Goal: Contribute content: Add original content to the website for others to see

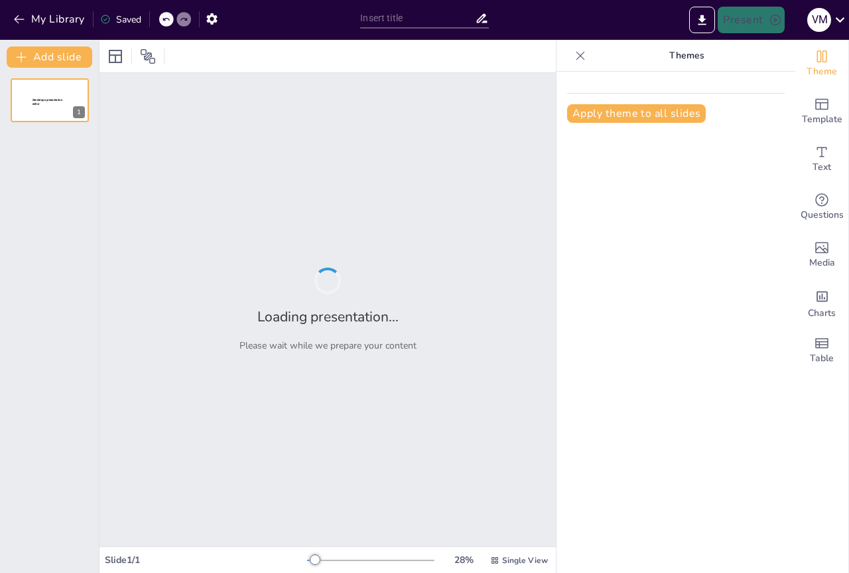
type input "Transformación Digital: Propuesta para la Secretaría de Cátedra y Bedelía en la…"
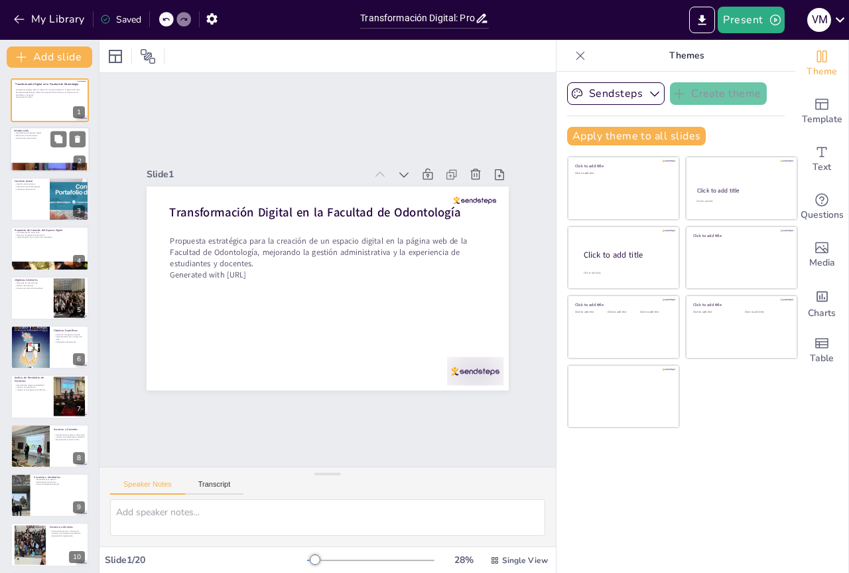
click at [44, 151] on div at bounding box center [50, 149] width 80 height 45
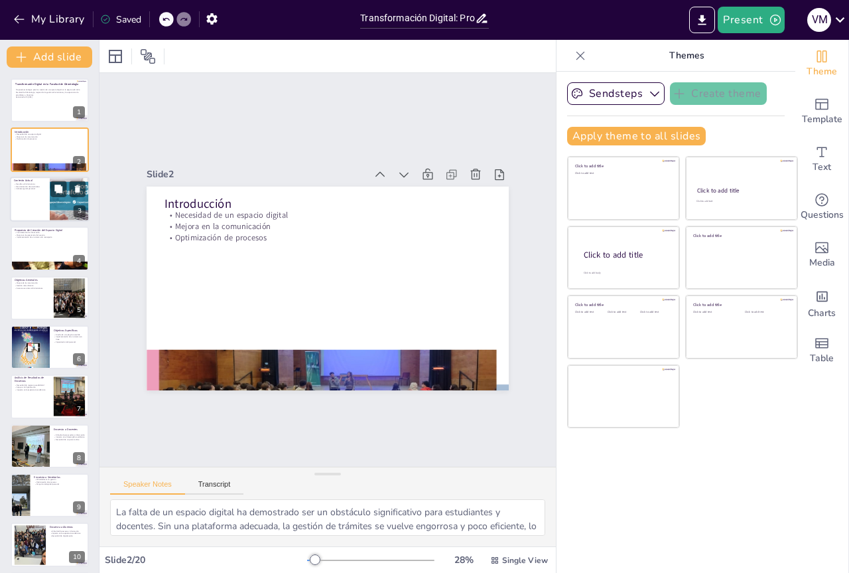
click at [31, 201] on div at bounding box center [50, 199] width 80 height 45
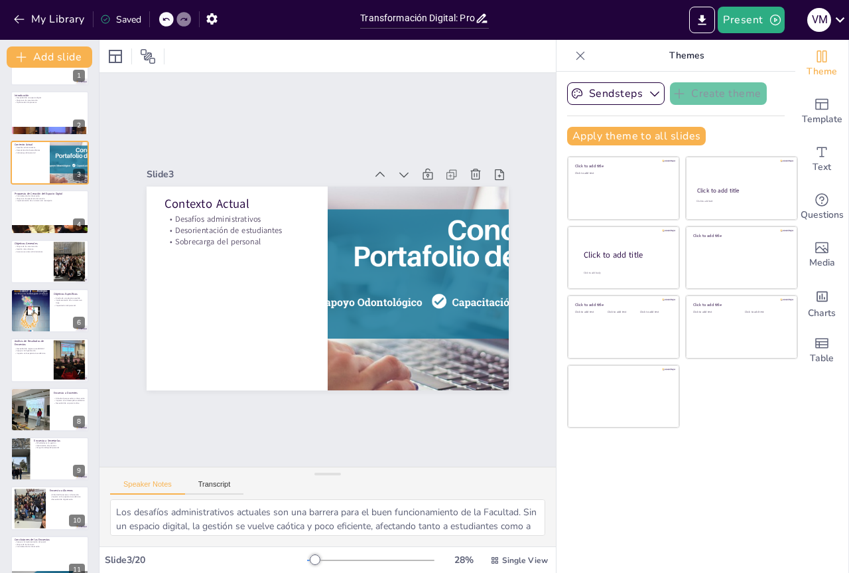
scroll to position [34, 0]
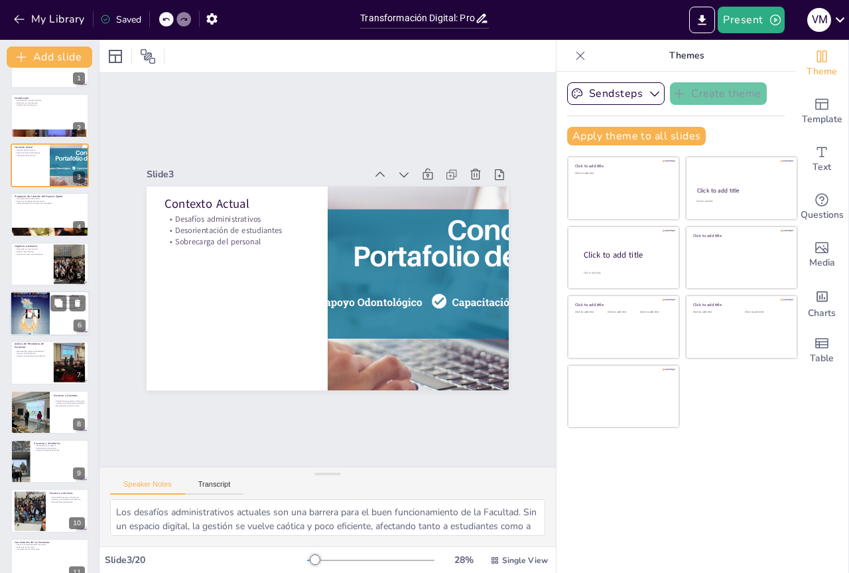
click at [27, 316] on div at bounding box center [30, 313] width 40 height 52
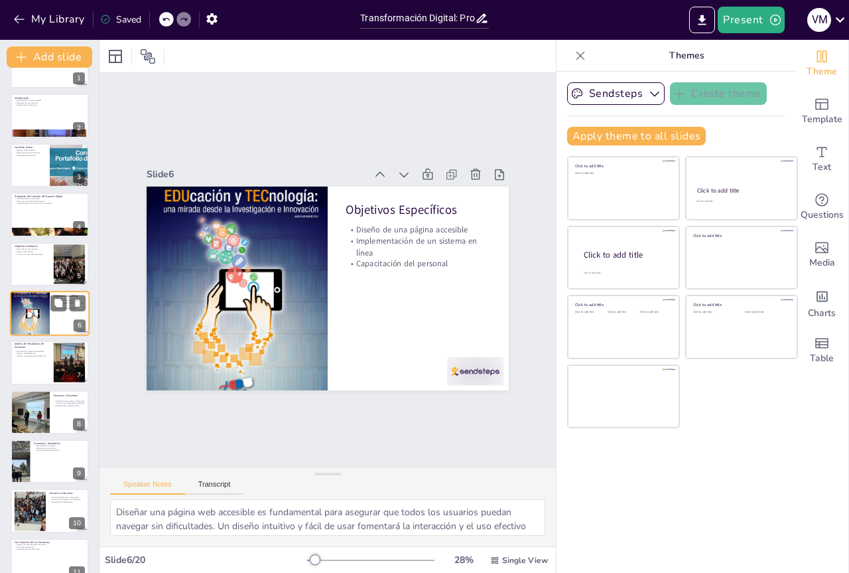
scroll to position [27, 0]
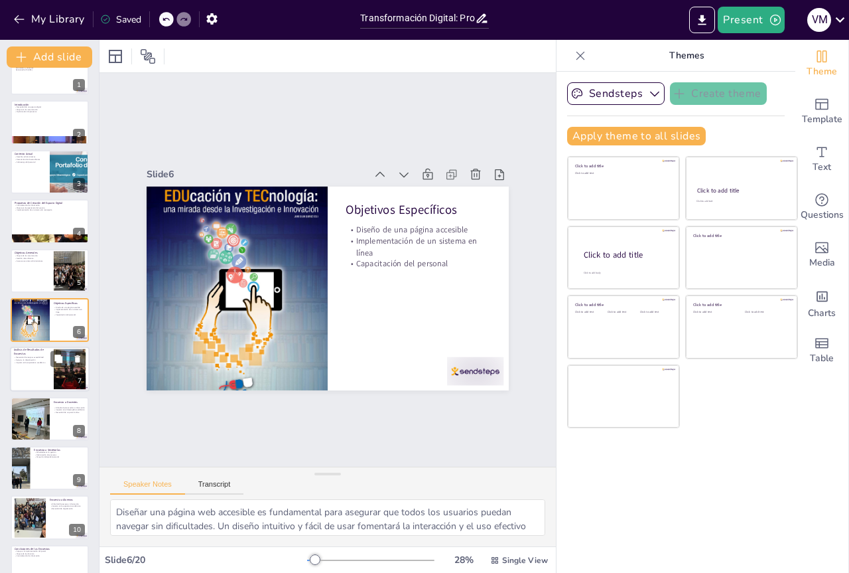
click at [35, 372] on div at bounding box center [50, 369] width 80 height 45
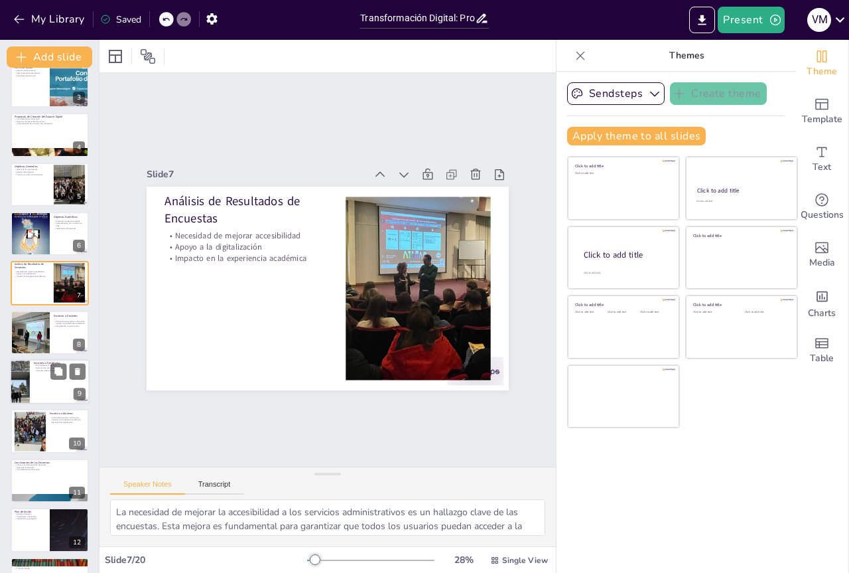
scroll to position [143, 0]
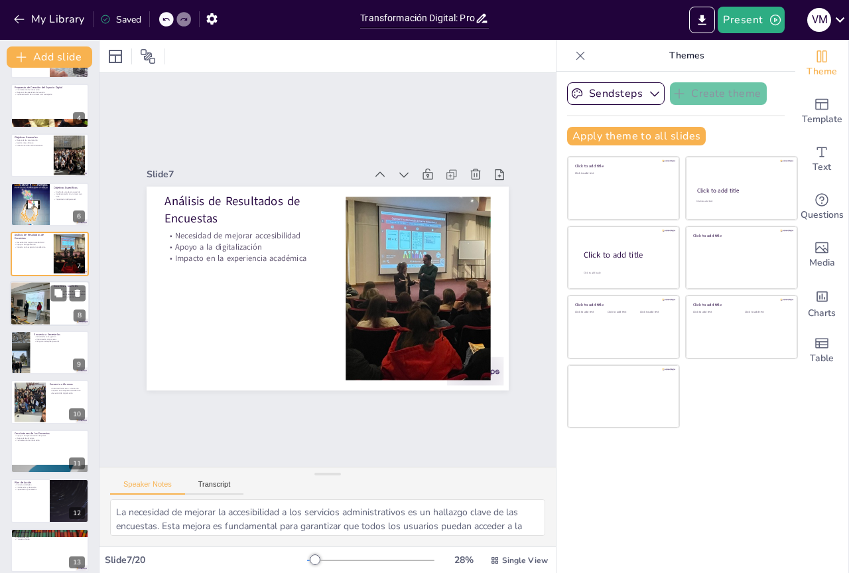
click at [35, 314] on div at bounding box center [30, 303] width 60 height 45
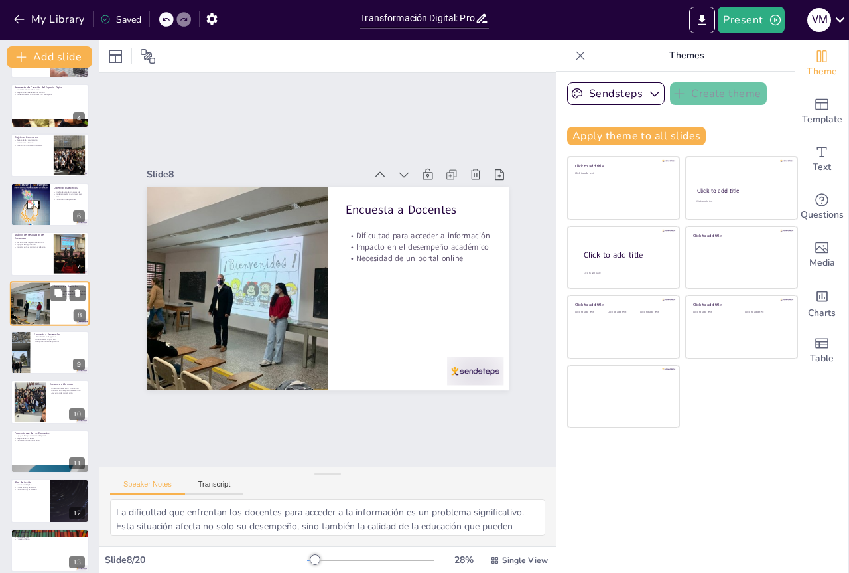
scroll to position [125, 0]
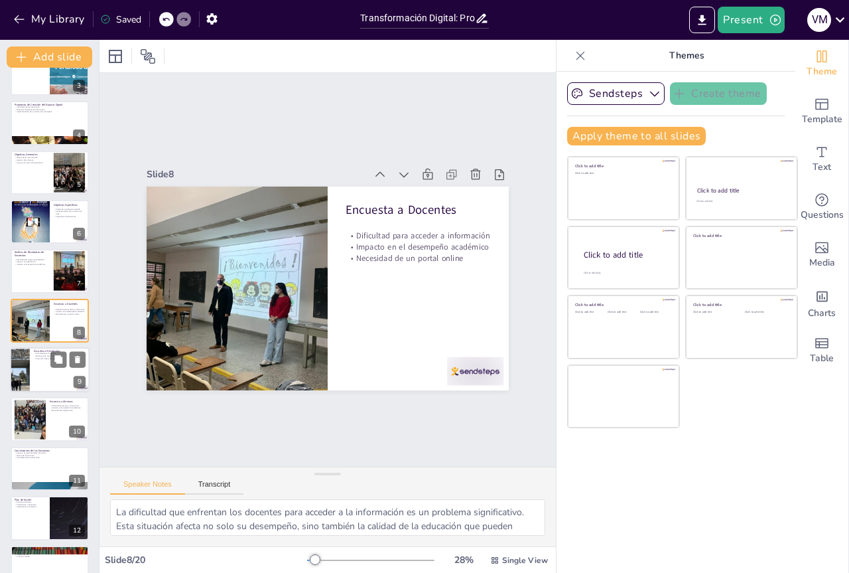
click at [27, 377] on div at bounding box center [20, 369] width 80 height 45
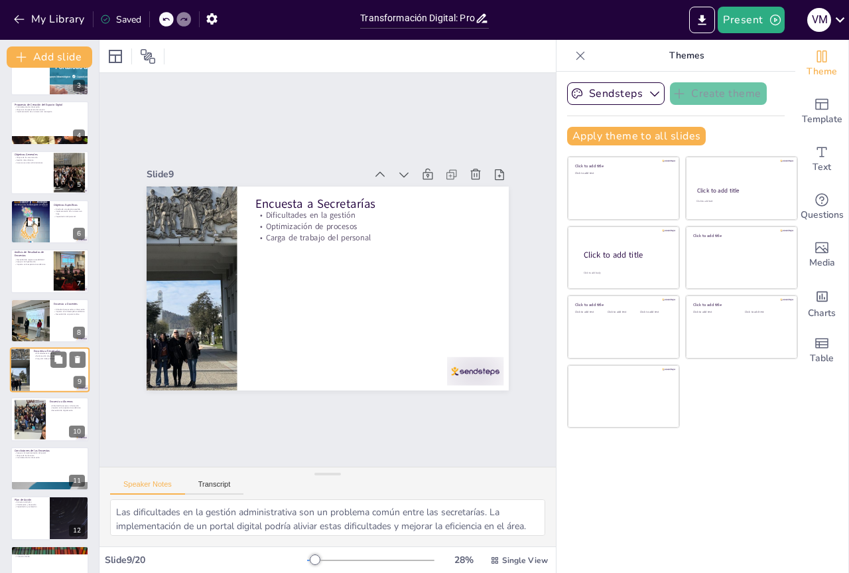
scroll to position [175, 0]
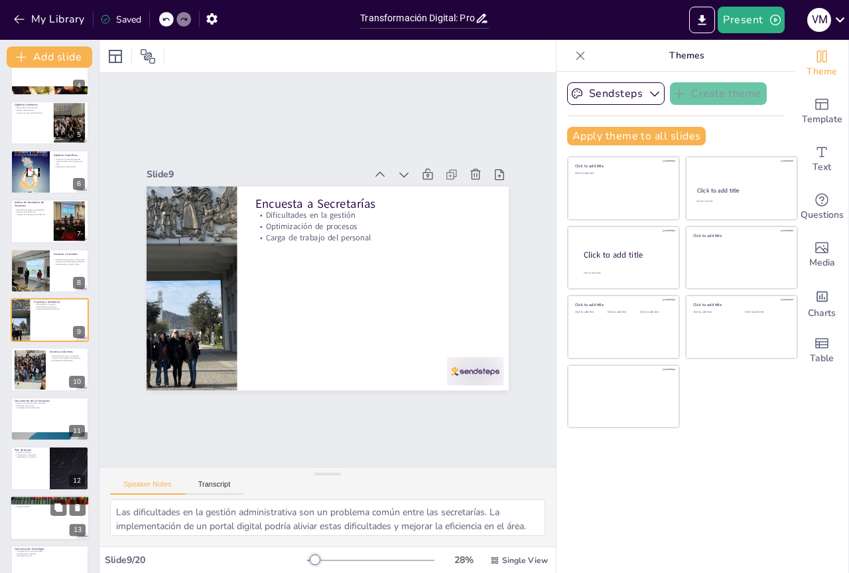
click at [23, 417] on div at bounding box center [50, 419] width 78 height 44
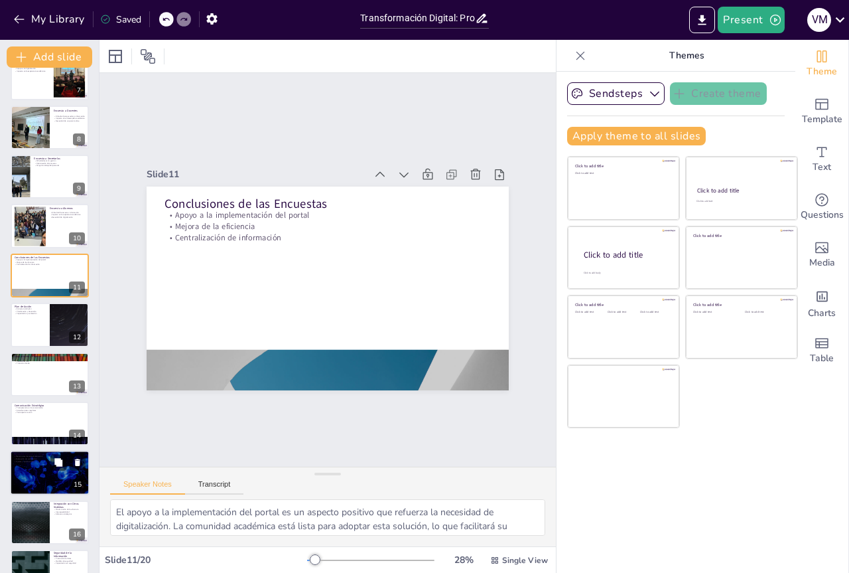
scroll to position [406, 0]
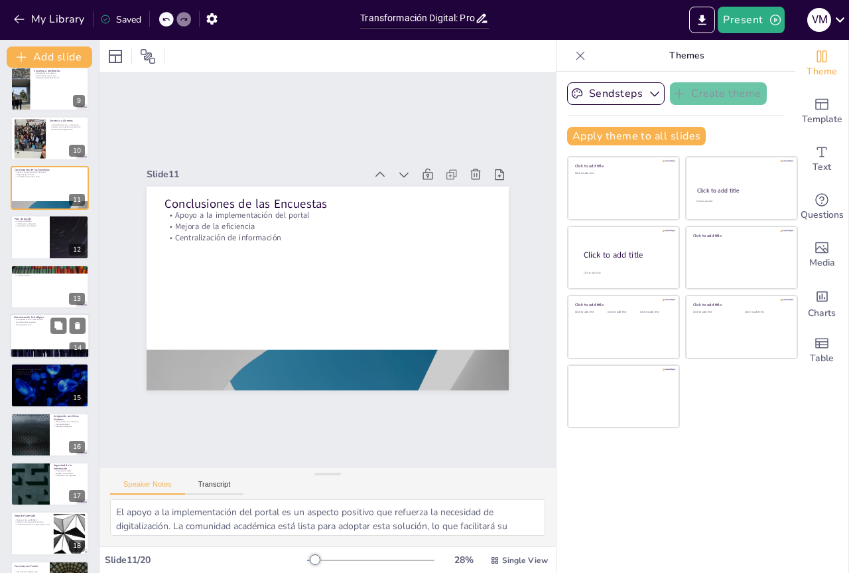
click at [39, 332] on div at bounding box center [50, 335] width 80 height 45
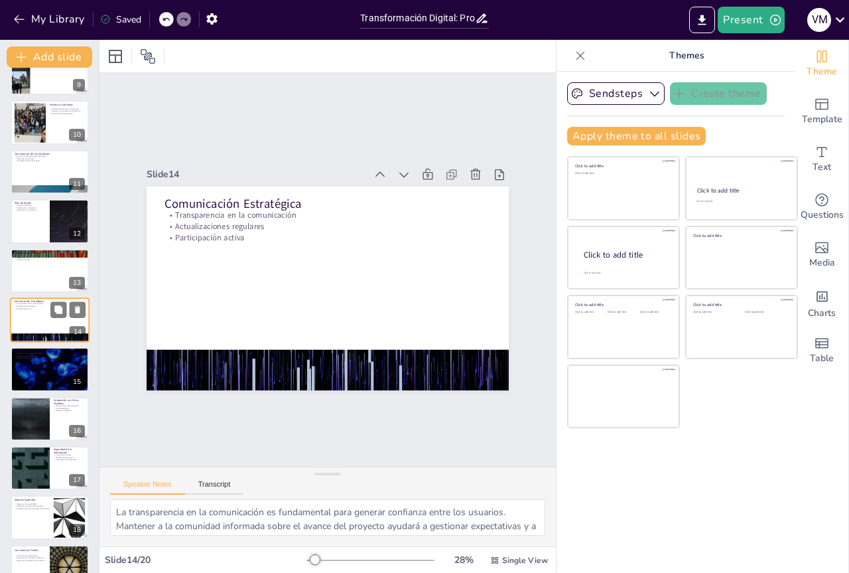
click at [38, 312] on div at bounding box center [50, 319] width 80 height 45
click at [40, 357] on p "Ajustes y optimización" at bounding box center [50, 358] width 72 height 3
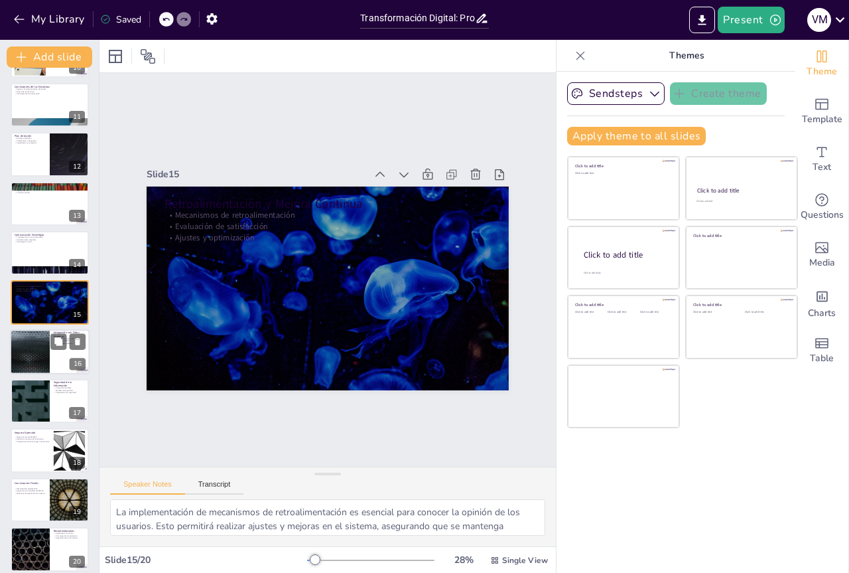
scroll to position [498, 0]
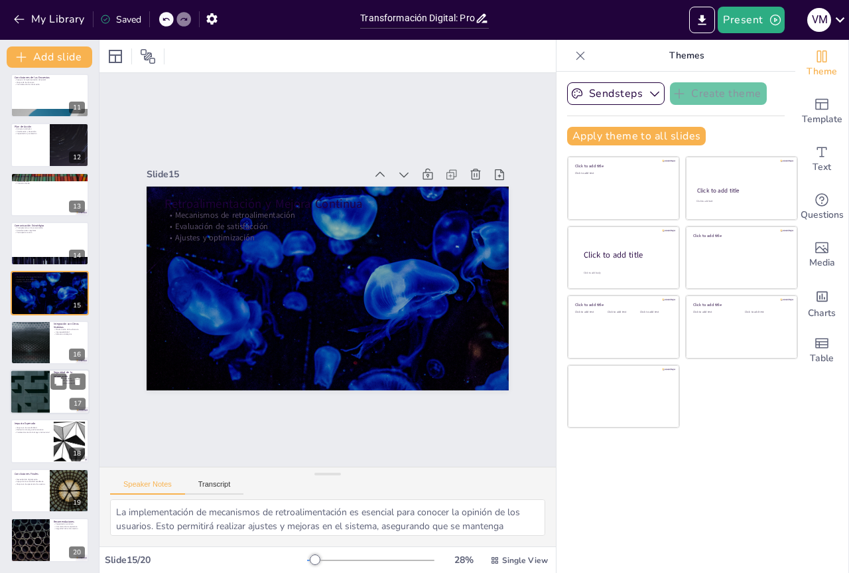
click at [34, 391] on div at bounding box center [30, 391] width 80 height 45
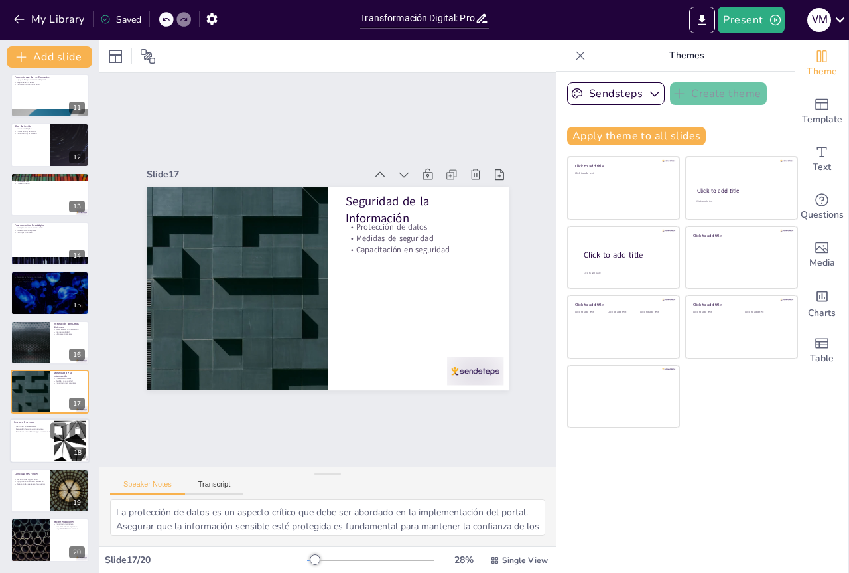
click at [41, 439] on div at bounding box center [50, 441] width 80 height 45
type textarea "La mejora en la accesibilidad es uno de los impactos más esperados de la implem…"
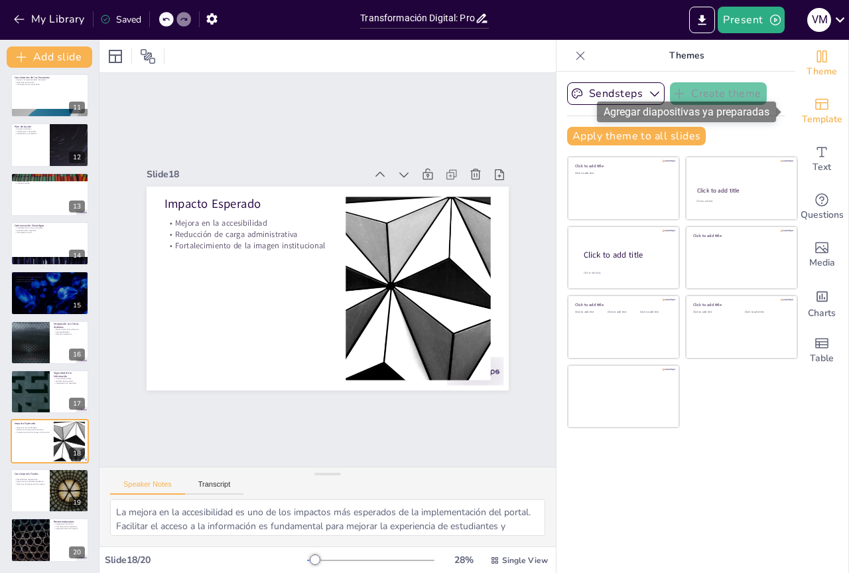
click at [815, 112] on span "Template" at bounding box center [822, 119] width 40 height 15
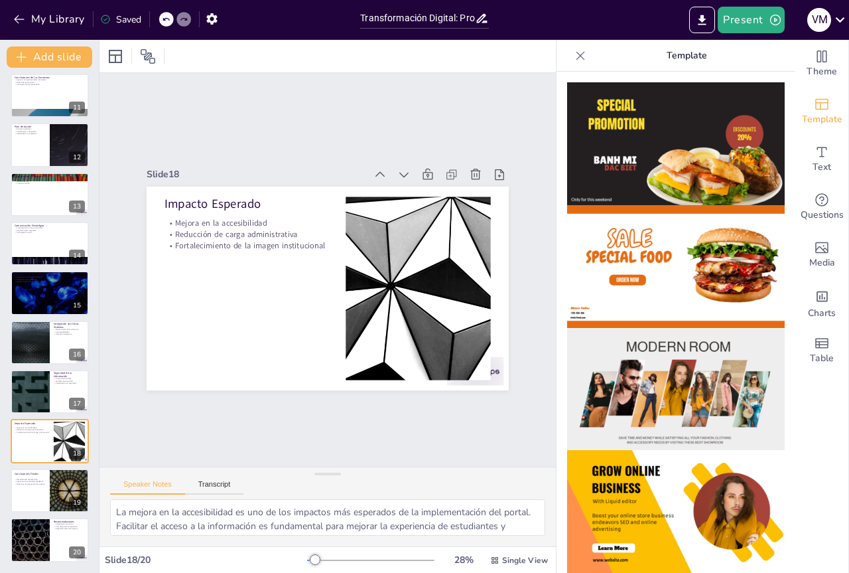
click at [716, 174] on img at bounding box center [676, 143] width 218 height 123
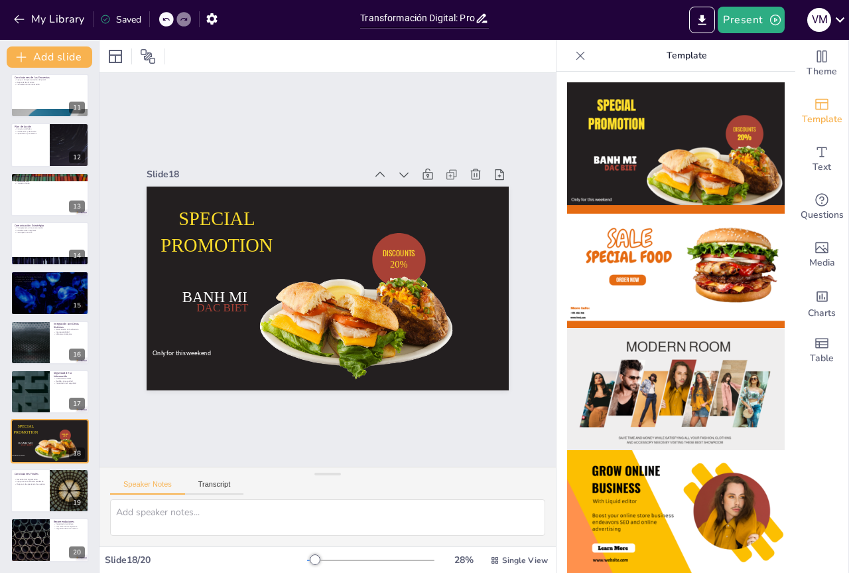
click at [167, 15] on icon at bounding box center [166, 19] width 8 height 8
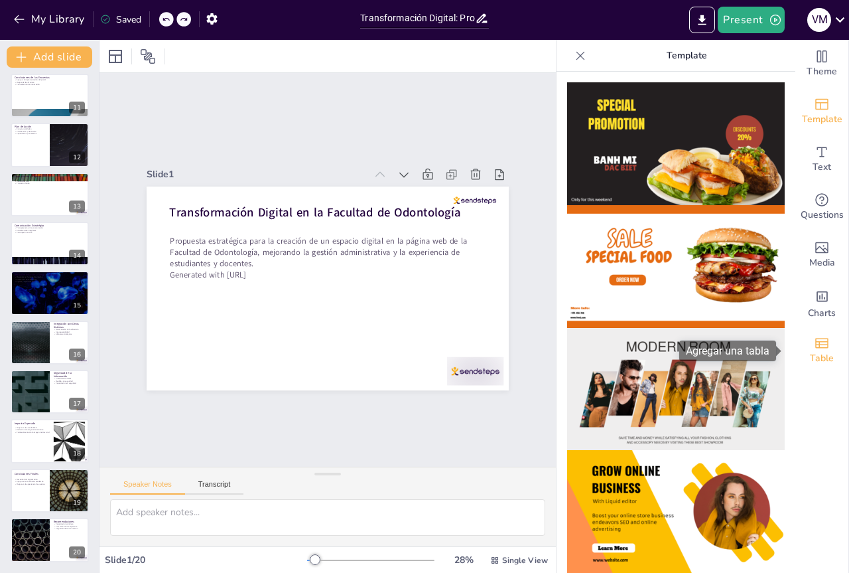
click at [814, 356] on span "Table" at bounding box center [822, 358] width 24 height 15
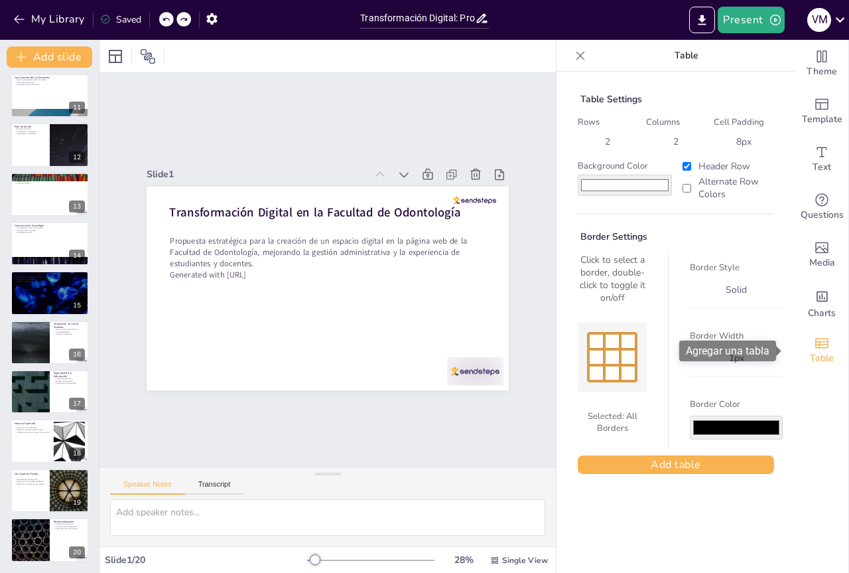
click at [813, 356] on span "Table" at bounding box center [822, 358] width 24 height 15
click at [837, 16] on icon at bounding box center [840, 20] width 18 height 18
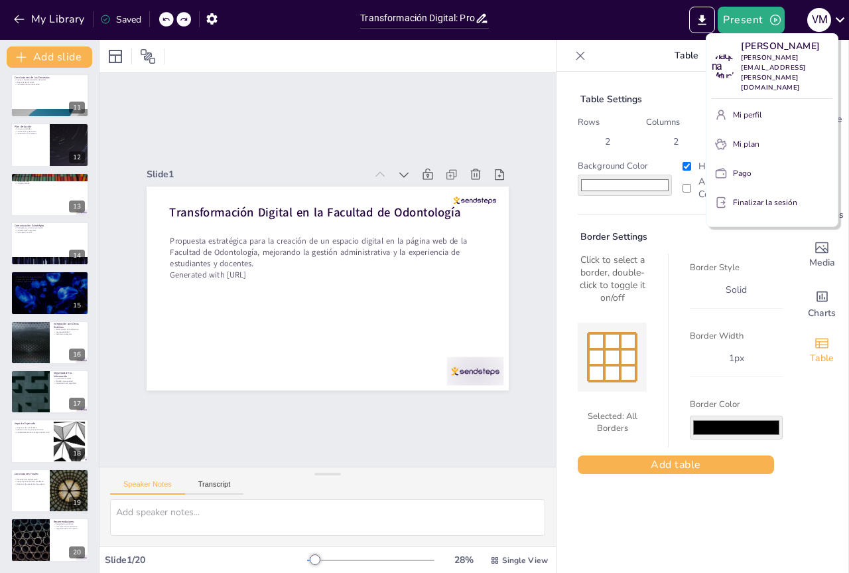
click at [545, 105] on div at bounding box center [424, 286] width 849 height 573
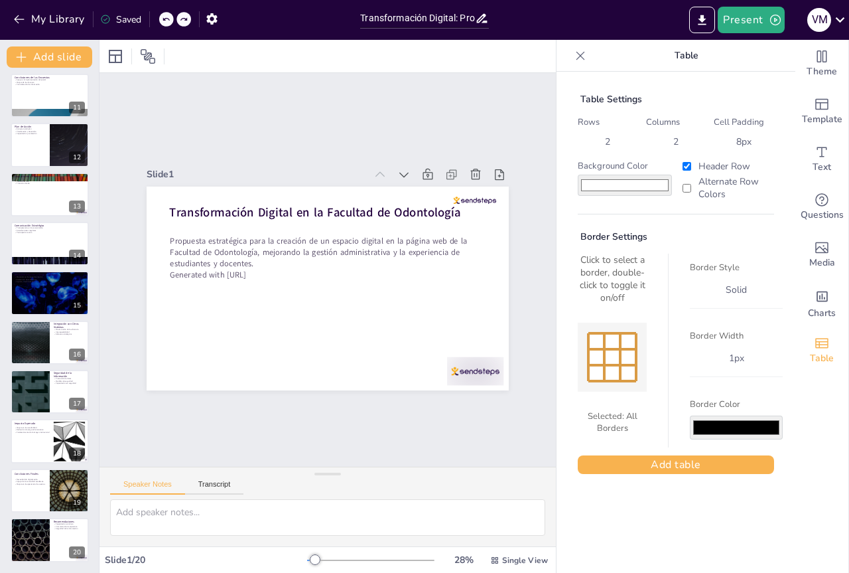
click at [487, 16] on icon at bounding box center [482, 18] width 14 height 14
click at [438, 23] on input "Transformación Digital: Propuesta para la Secretaría de Cátedra y Bedelía en la…" at bounding box center [417, 18] width 114 height 19
click at [16, 15] on icon "button" at bounding box center [19, 19] width 13 height 13
